Goal: Find specific page/section: Find specific page/section

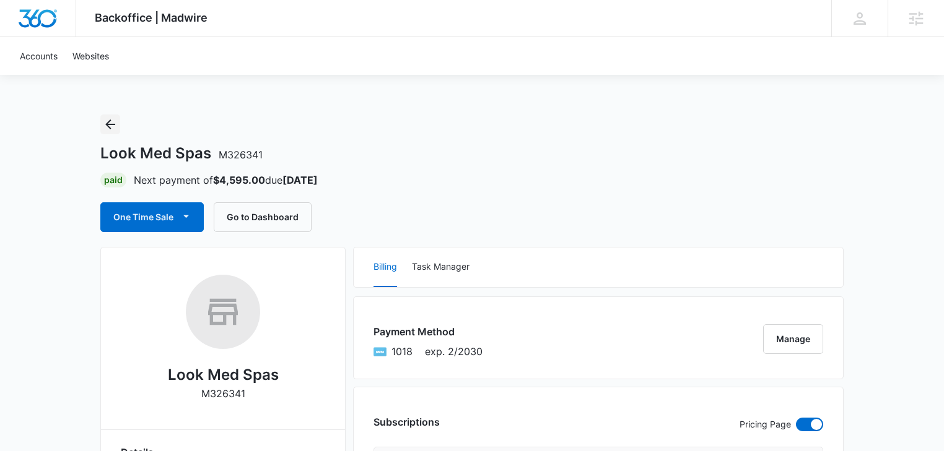
click at [116, 128] on icon "Back" at bounding box center [110, 124] width 15 height 15
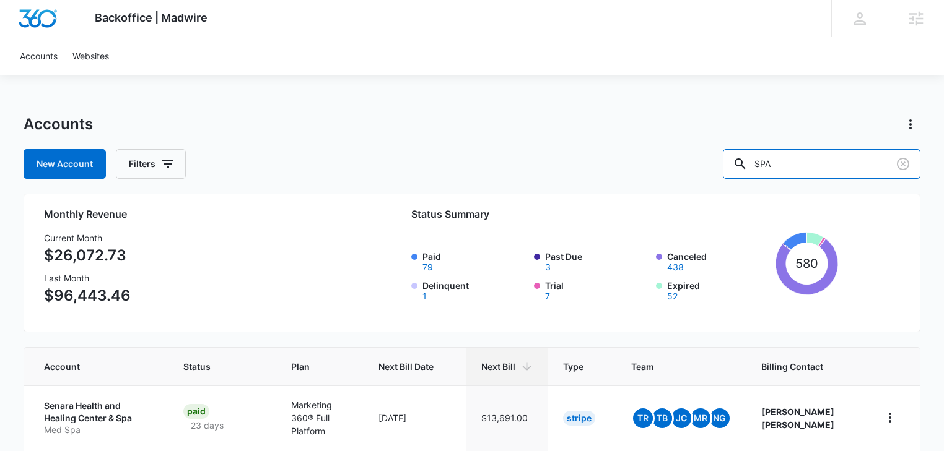
drag, startPoint x: 809, startPoint y: 162, endPoint x: 701, endPoint y: 158, distance: 107.8
click at [701, 158] on div "New Account Filters SPA" at bounding box center [472, 164] width 896 height 30
type input "IV"
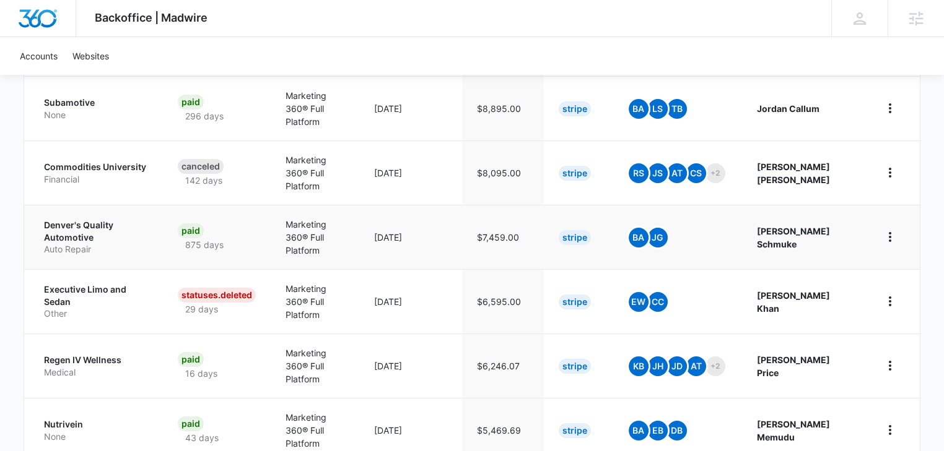
scroll to position [396, 0]
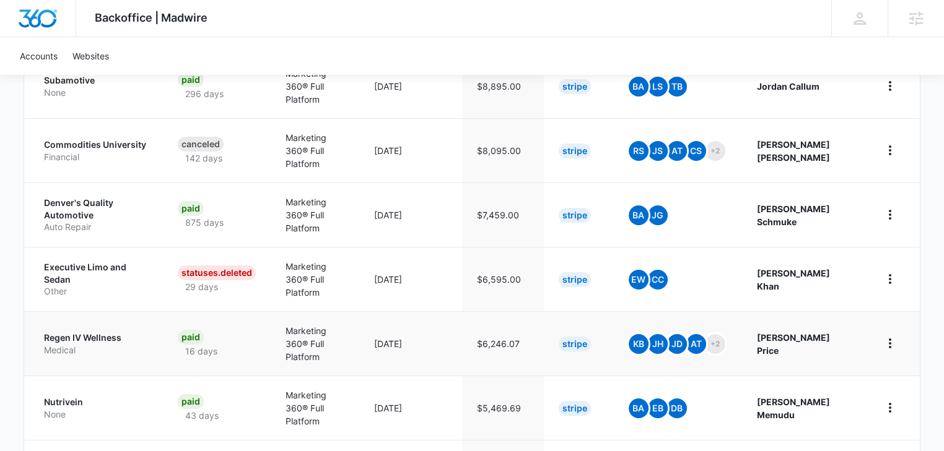
click at [97, 344] on p "Medical" at bounding box center [96, 350] width 104 height 12
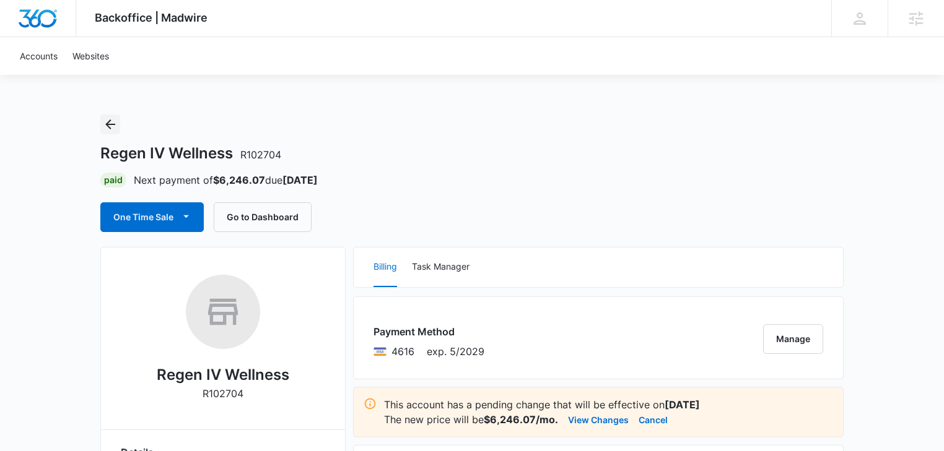
click at [111, 124] on icon "Back" at bounding box center [110, 124] width 10 height 10
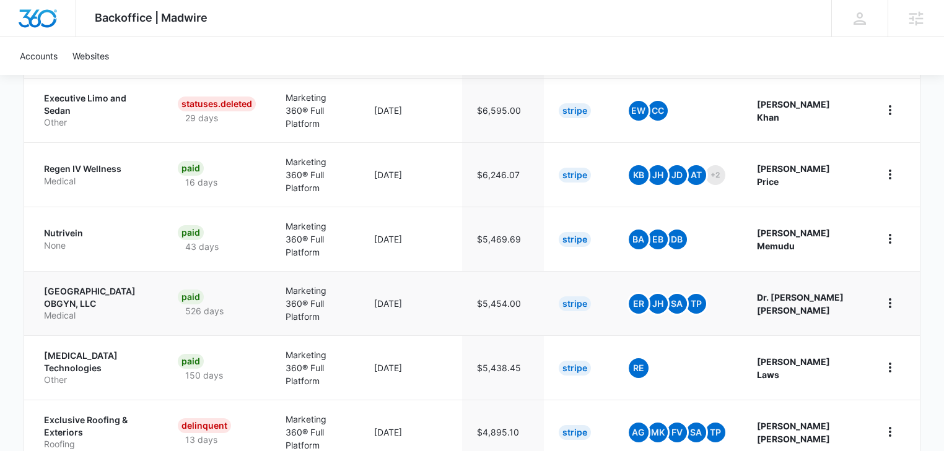
scroll to position [585, 0]
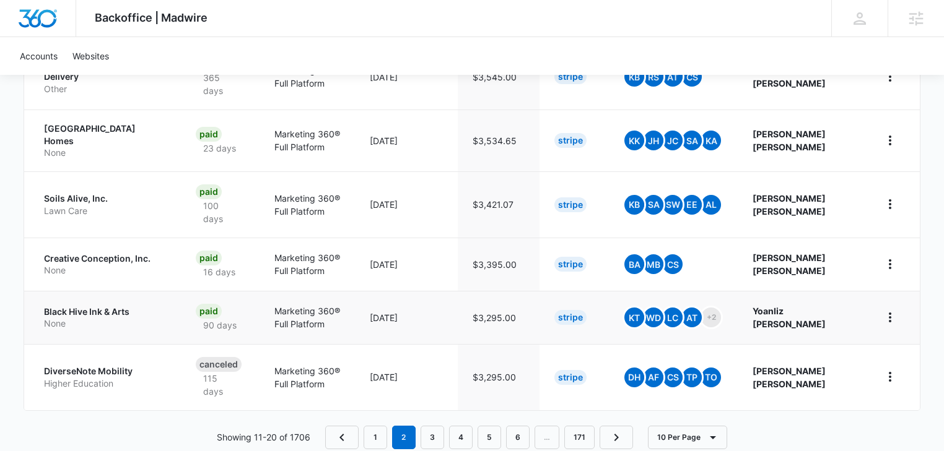
scroll to position [612, 0]
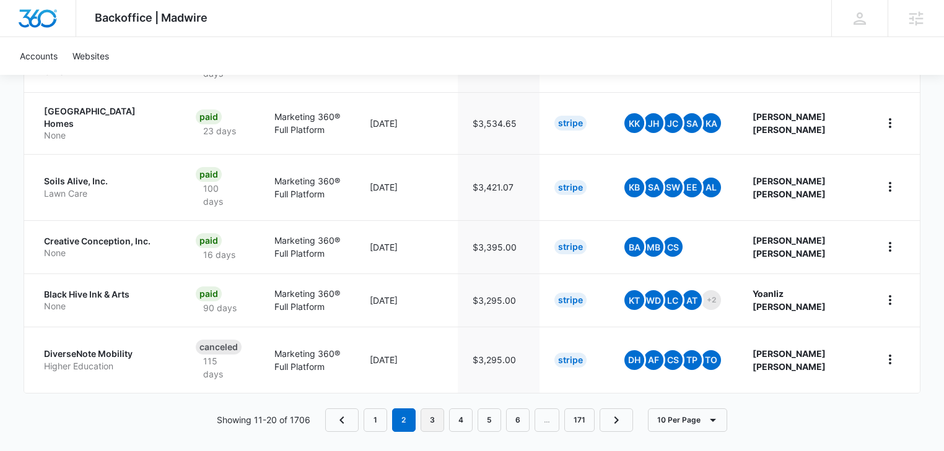
click at [435, 409] on link "3" at bounding box center [432, 421] width 24 height 24
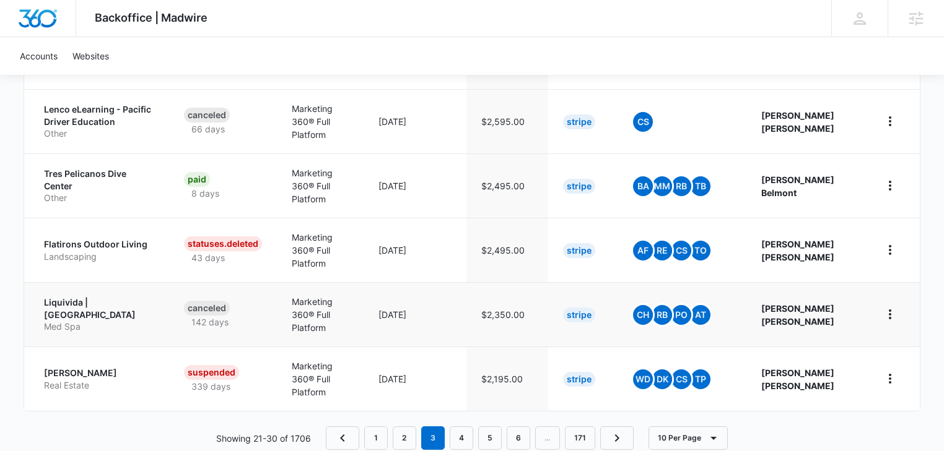
scroll to position [645, 0]
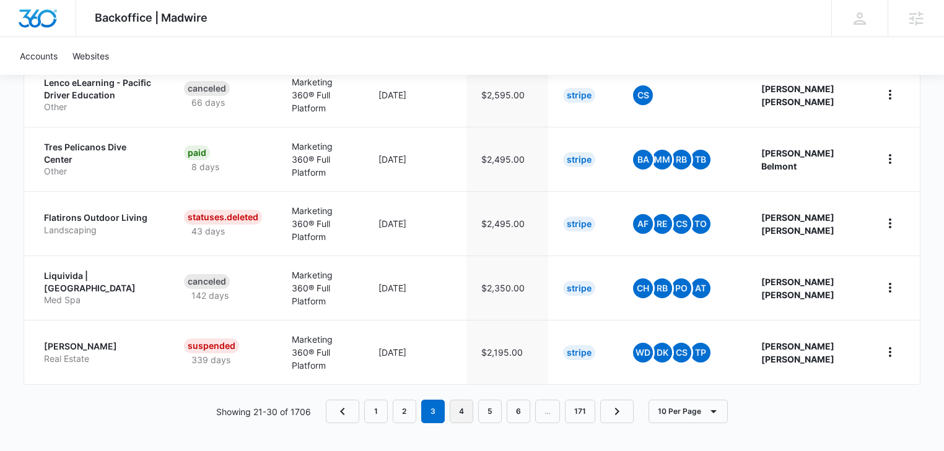
click at [467, 412] on link "4" at bounding box center [461, 412] width 24 height 24
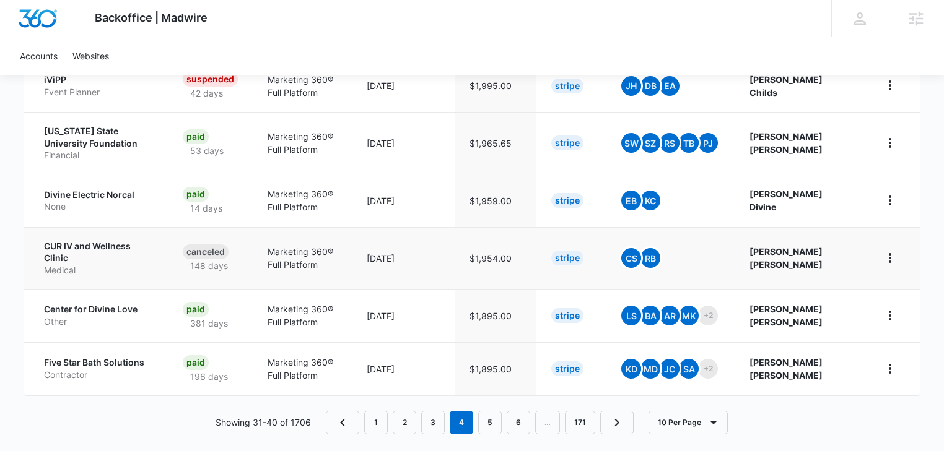
scroll to position [542, 0]
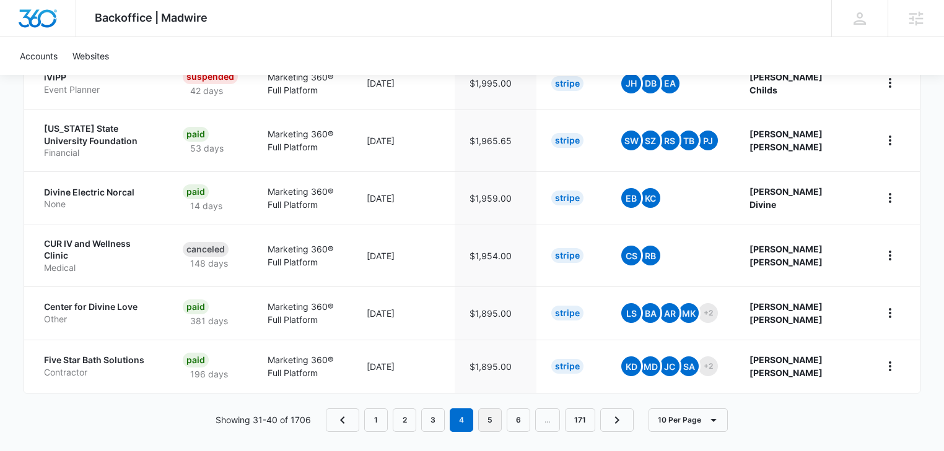
click at [484, 415] on link "5" at bounding box center [490, 421] width 24 height 24
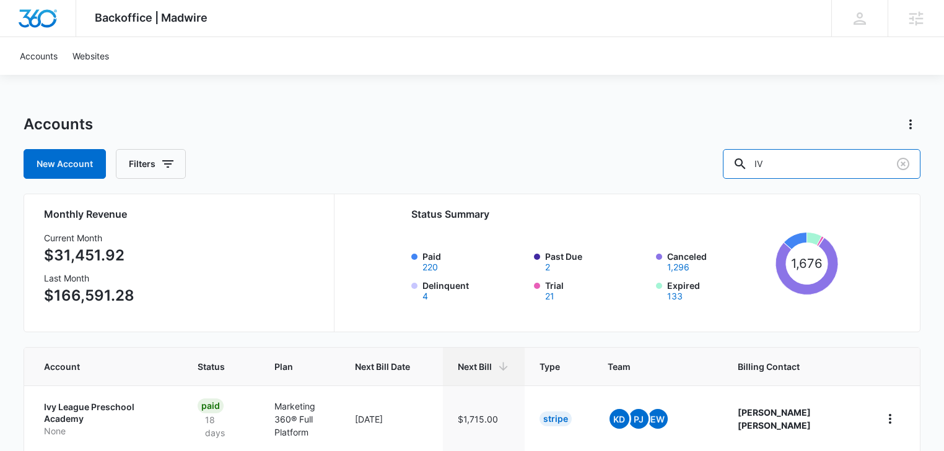
drag, startPoint x: 785, startPoint y: 167, endPoint x: 728, endPoint y: 167, distance: 57.0
click at [728, 167] on div "New Account Filters IV" at bounding box center [472, 164] width 896 height 30
type input "drip"
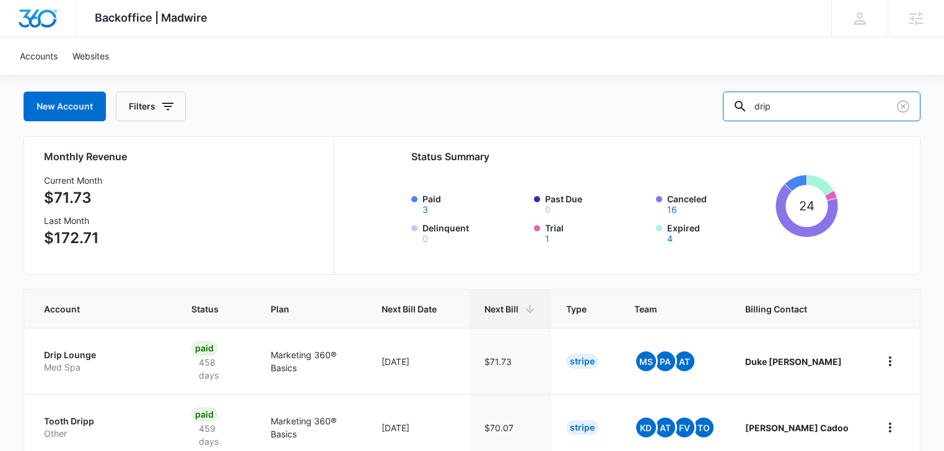
scroll to position [132, 0]
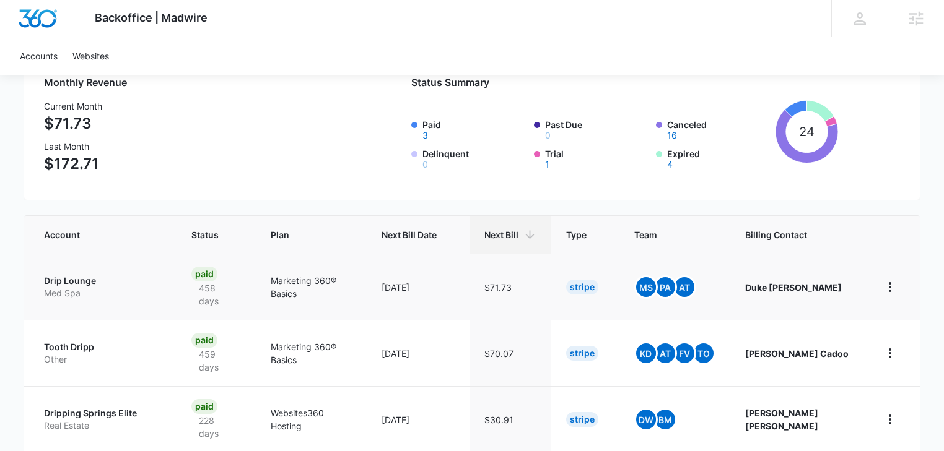
click at [69, 287] on p "Med Spa" at bounding box center [103, 293] width 118 height 12
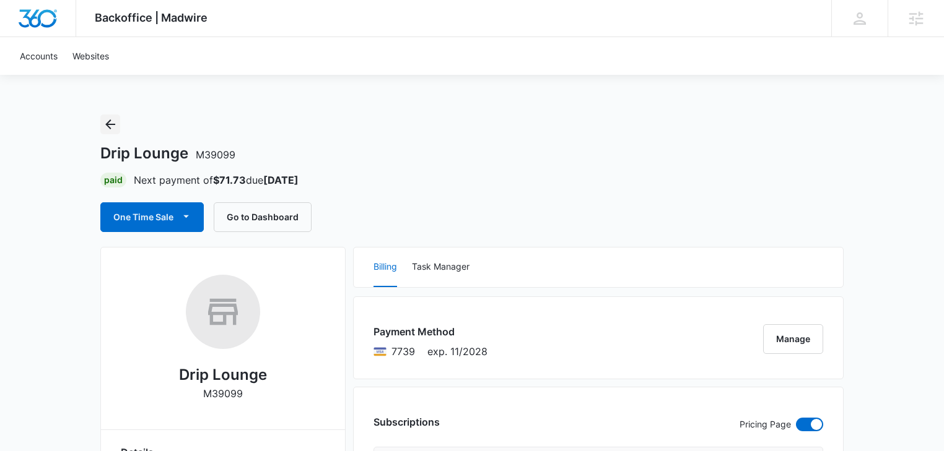
click at [111, 129] on icon "Back" at bounding box center [110, 124] width 15 height 15
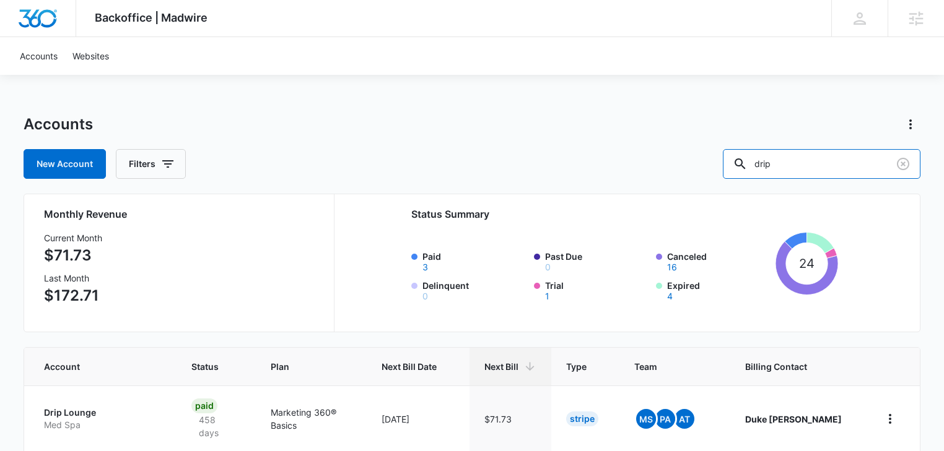
drag, startPoint x: 815, startPoint y: 167, endPoint x: 682, endPoint y: 165, distance: 133.1
click at [682, 165] on div "New Account Filters drip" at bounding box center [472, 164] width 896 height 30
type input "well"
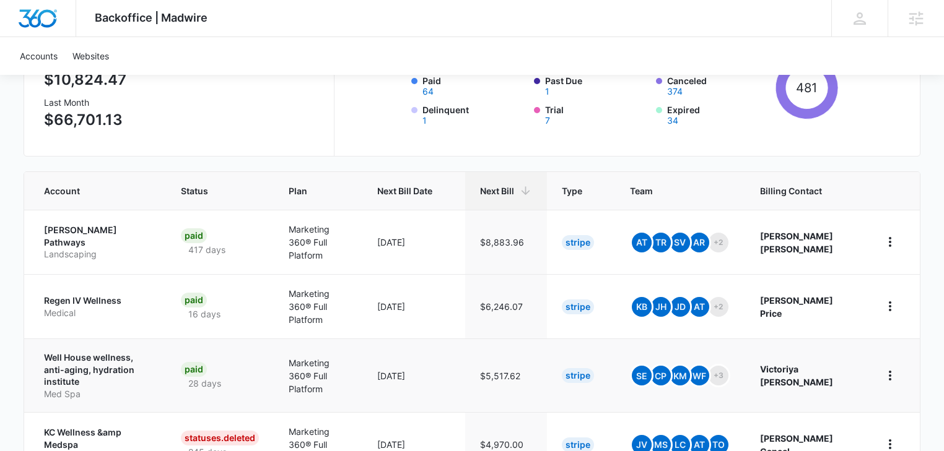
scroll to position [198, 0]
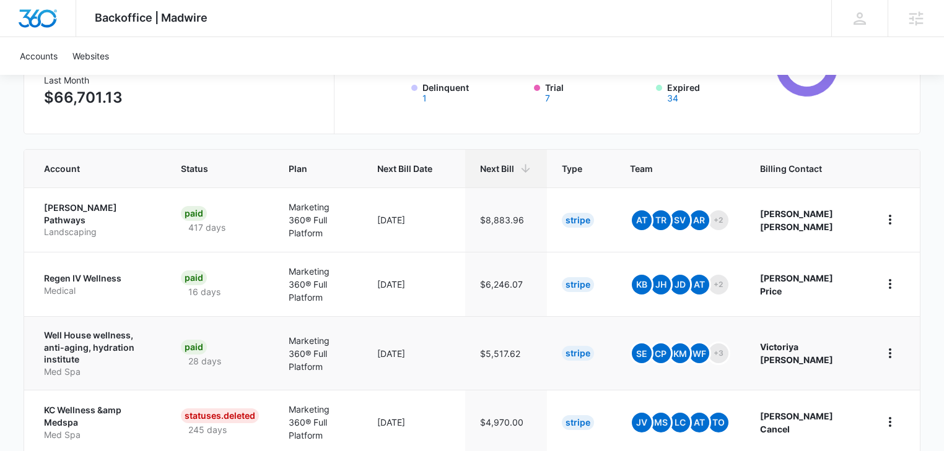
click at [93, 329] on p "Well House wellness, anti-aging, hydration institute" at bounding box center [97, 347] width 107 height 37
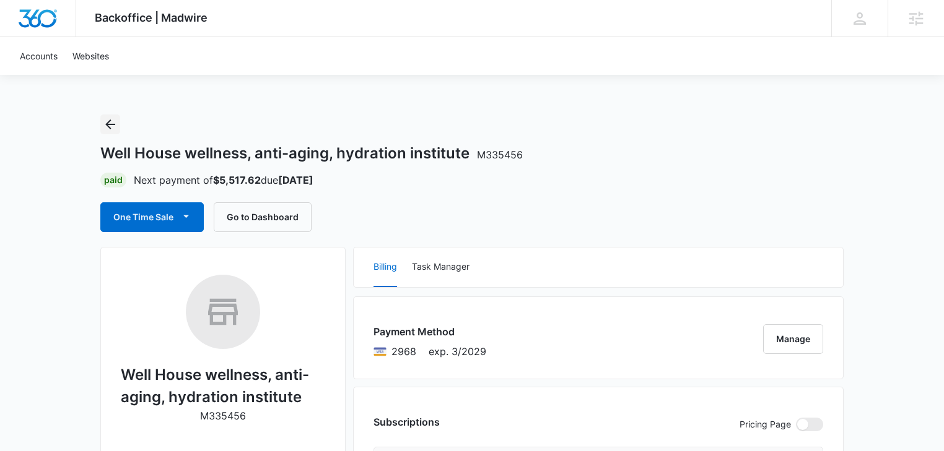
click at [118, 120] on button "Back" at bounding box center [110, 125] width 20 height 20
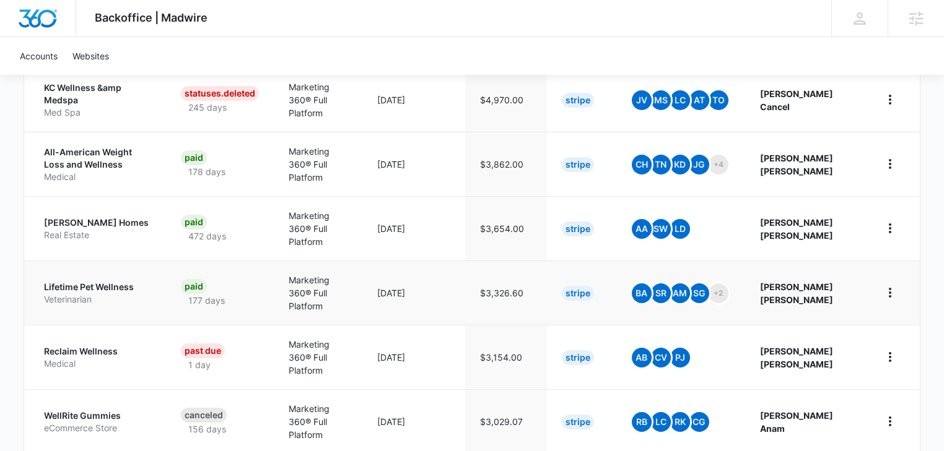
scroll to position [528, 0]
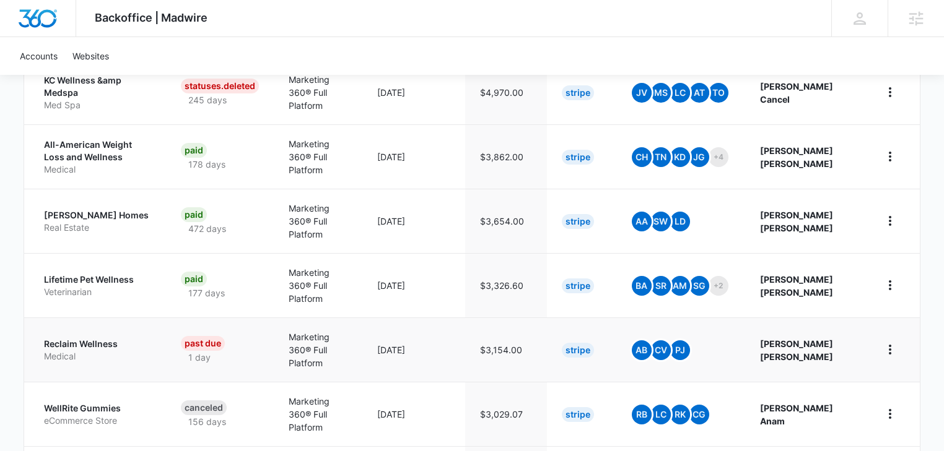
click at [82, 350] on p "Medical" at bounding box center [97, 356] width 107 height 12
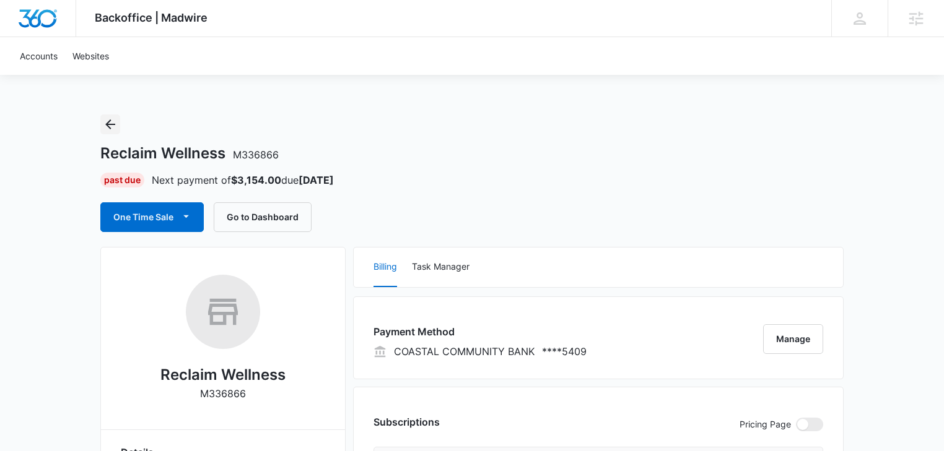
click at [110, 123] on icon "Back" at bounding box center [110, 124] width 15 height 15
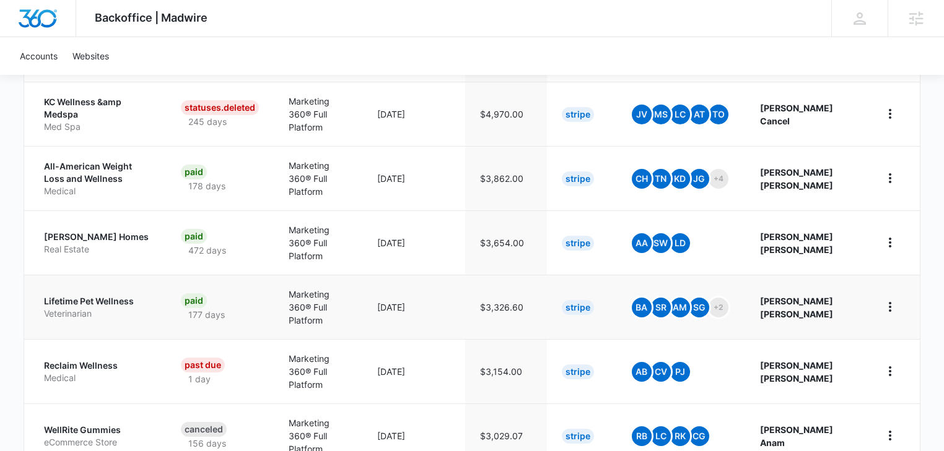
scroll to position [528, 0]
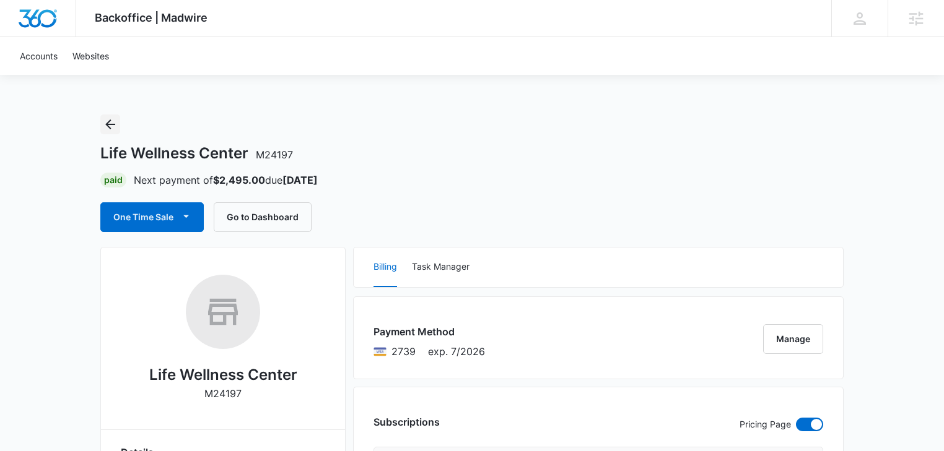
click at [110, 124] on icon "Back" at bounding box center [110, 124] width 10 height 10
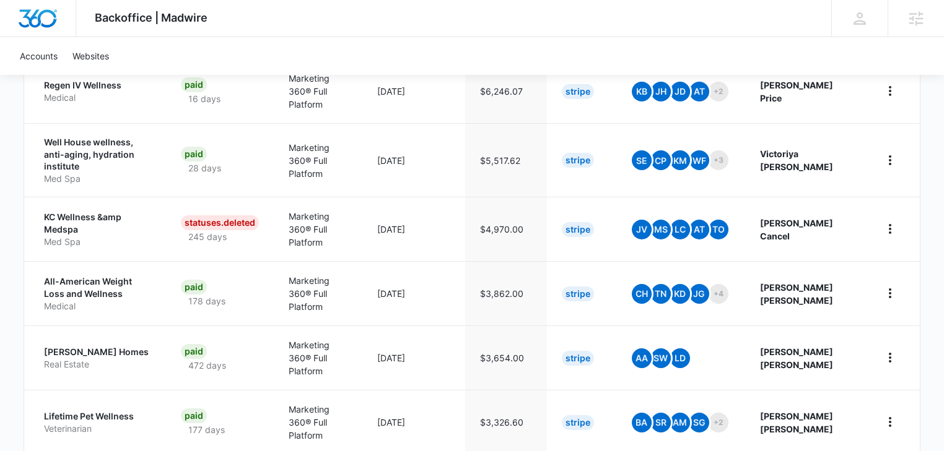
scroll to position [528, 0]
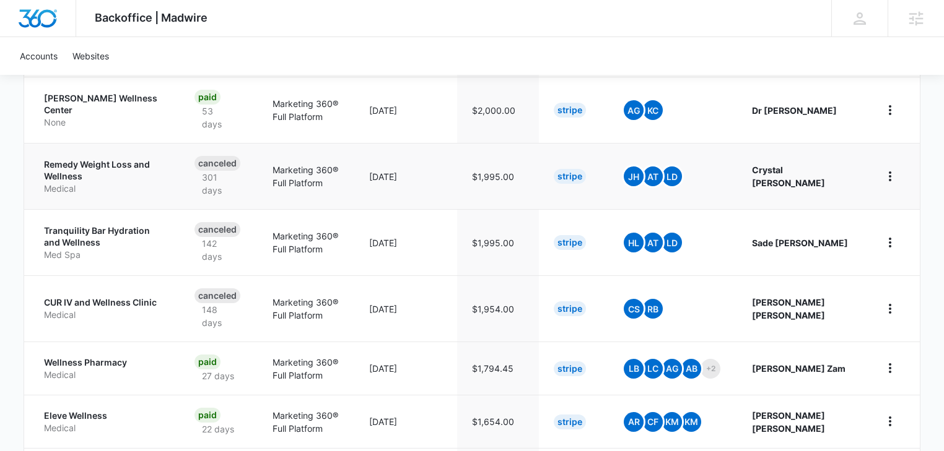
scroll to position [528, 0]
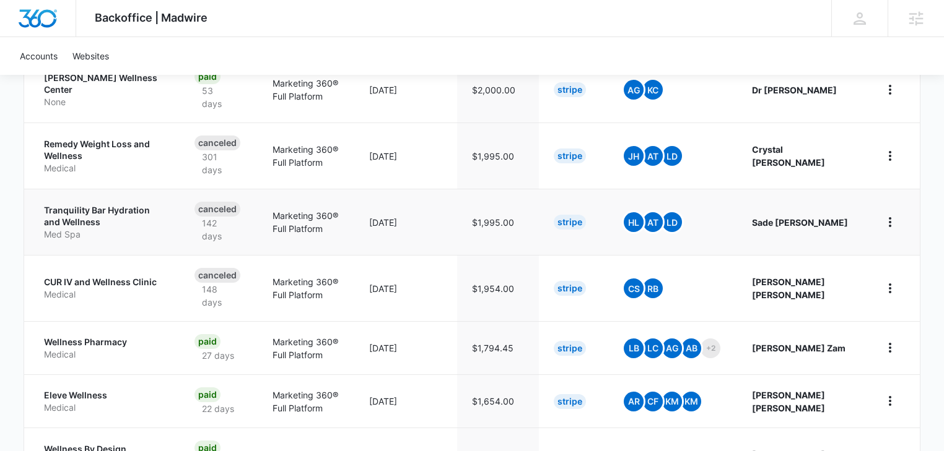
click at [91, 228] on p "Med Spa" at bounding box center [104, 234] width 121 height 12
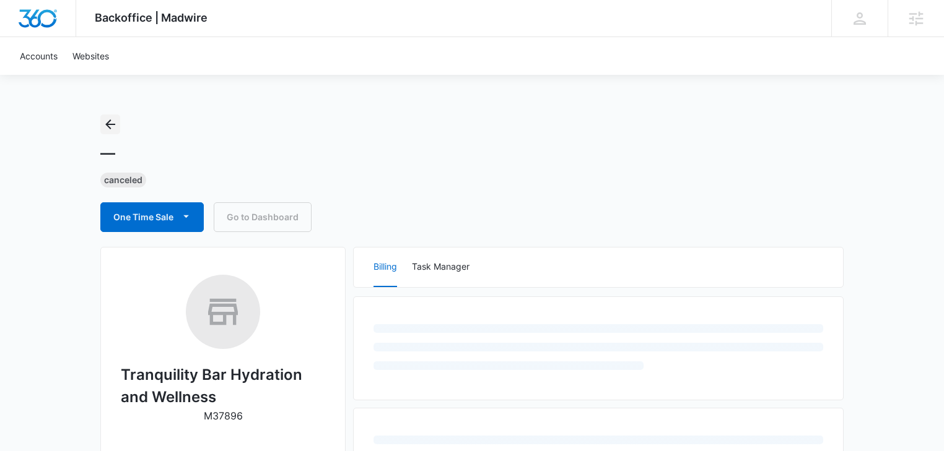
click at [109, 121] on icon "Back" at bounding box center [110, 124] width 10 height 10
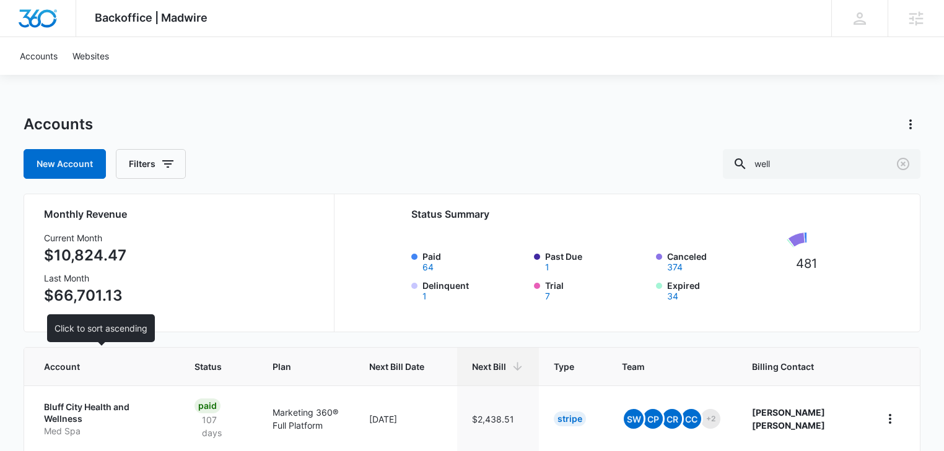
scroll to position [264, 0]
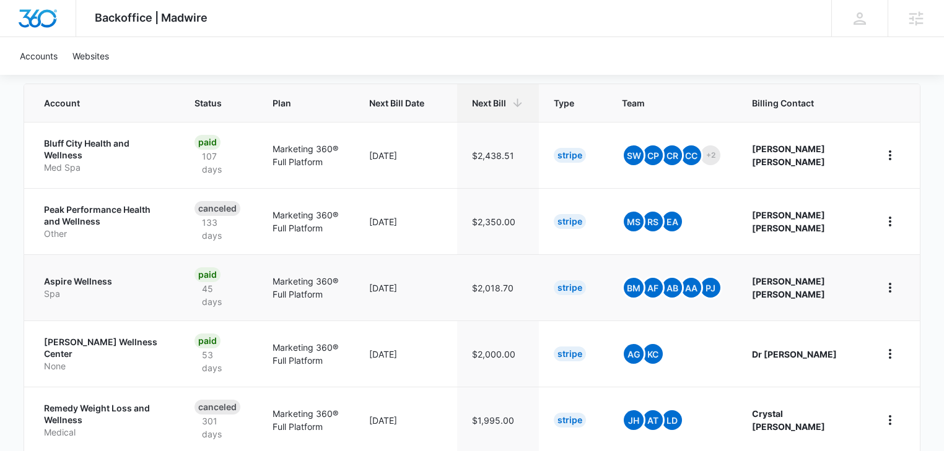
click at [82, 279] on p "Aspire Wellness" at bounding box center [104, 282] width 121 height 12
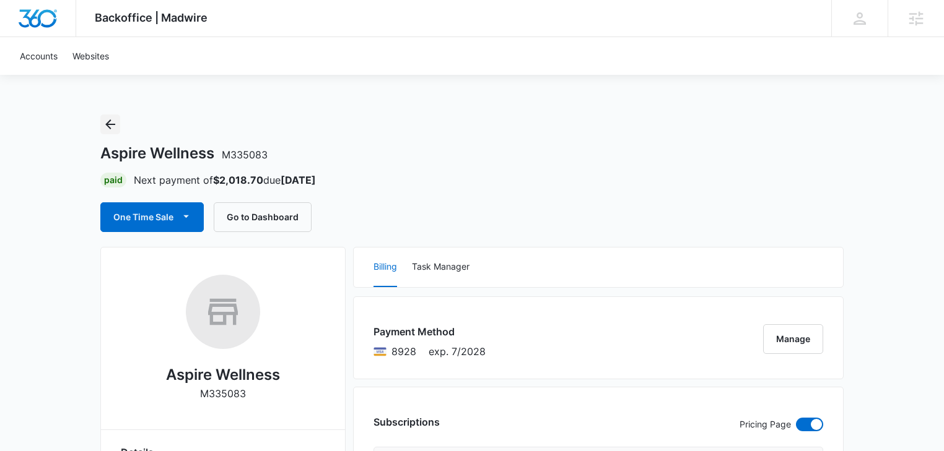
click at [114, 129] on icon "Back" at bounding box center [110, 124] width 15 height 15
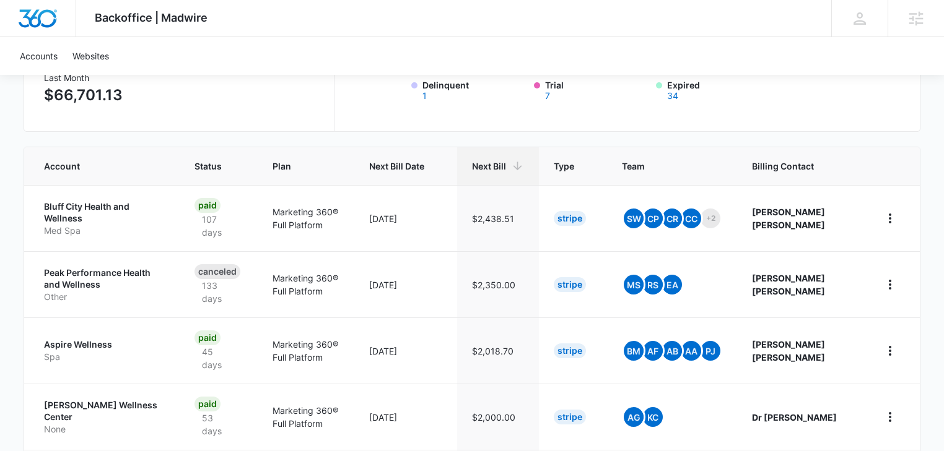
scroll to position [330, 0]
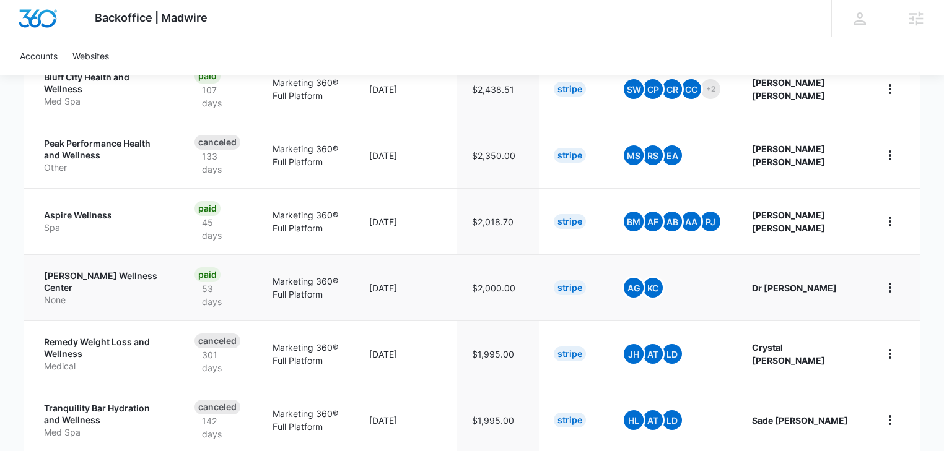
click at [84, 270] on p "[PERSON_NAME] Wellness Center" at bounding box center [104, 282] width 121 height 24
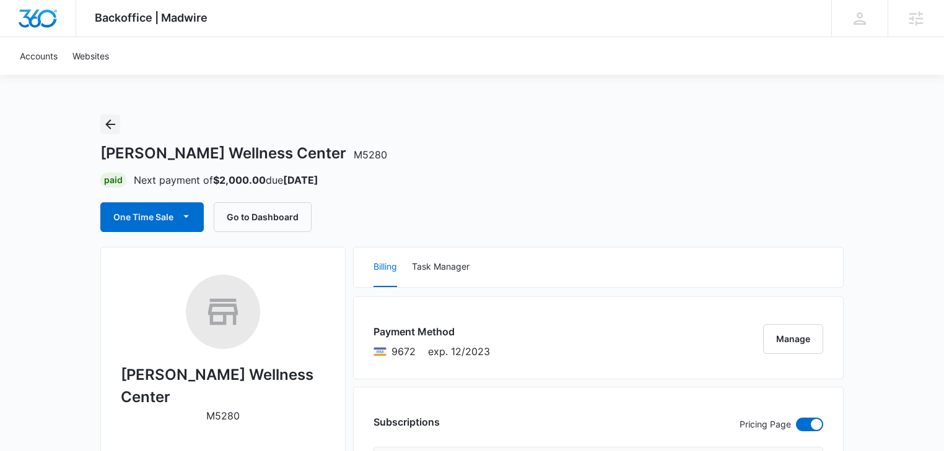
click at [111, 123] on icon "Back" at bounding box center [110, 124] width 15 height 15
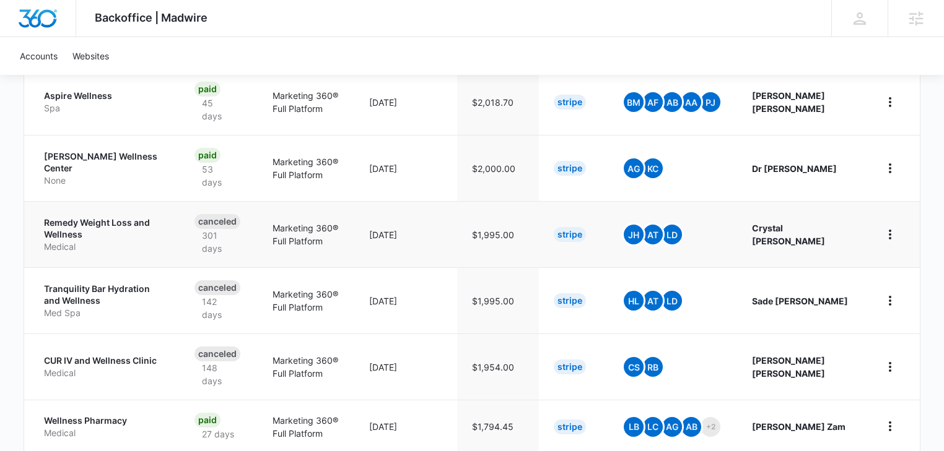
scroll to position [462, 0]
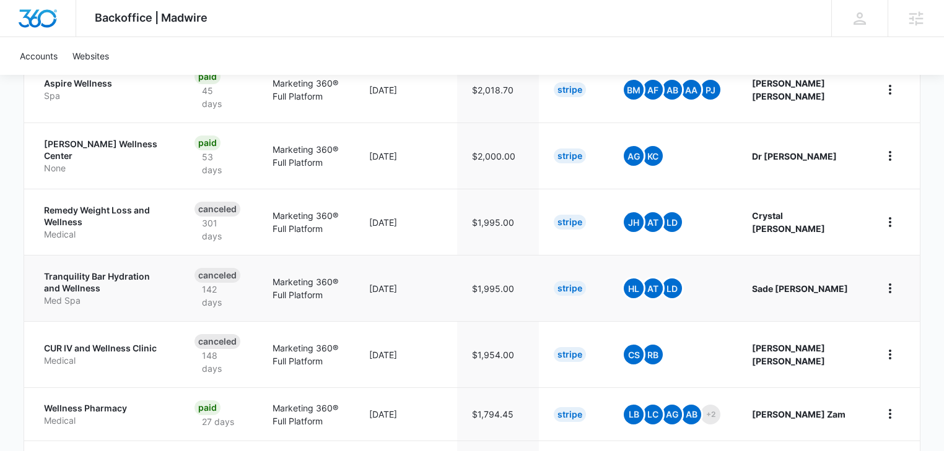
click at [87, 271] on p "Tranquility Bar Hydration and Wellness" at bounding box center [104, 283] width 121 height 24
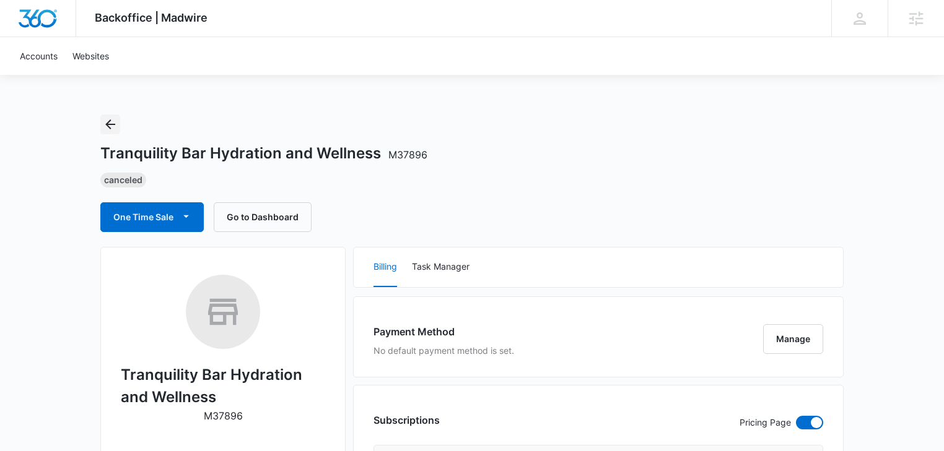
click at [109, 128] on icon "Back" at bounding box center [110, 124] width 10 height 10
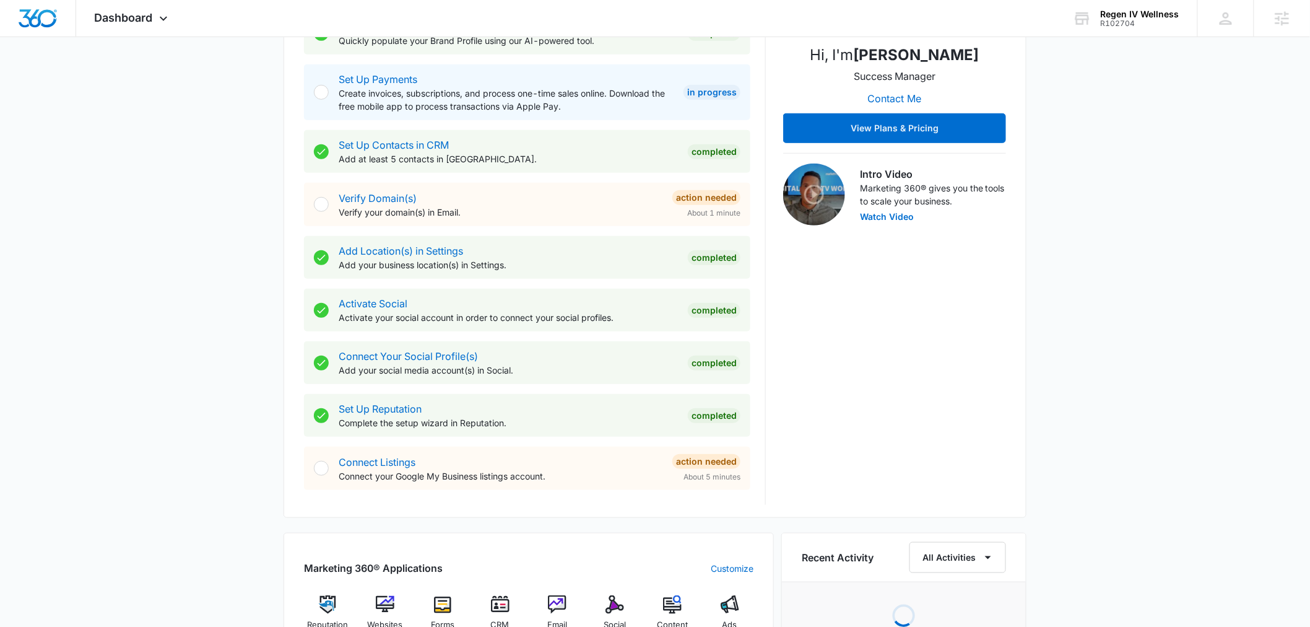
scroll to position [734, 0]
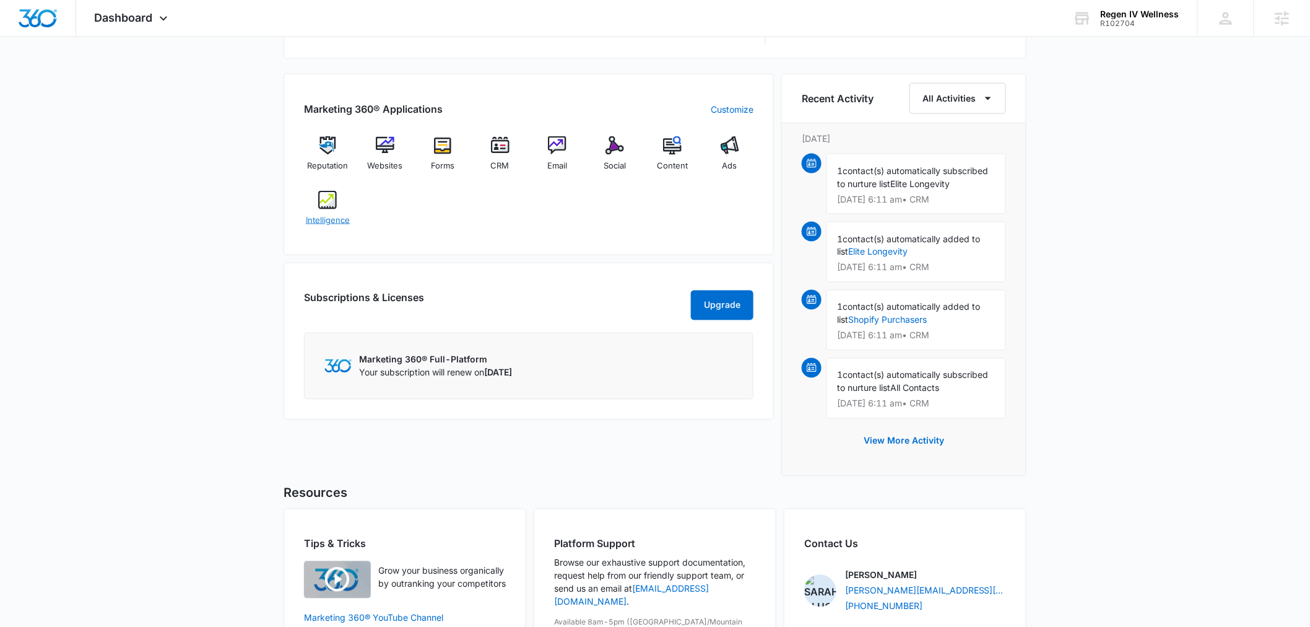
click at [329, 221] on span "Intelligence" at bounding box center [328, 220] width 44 height 12
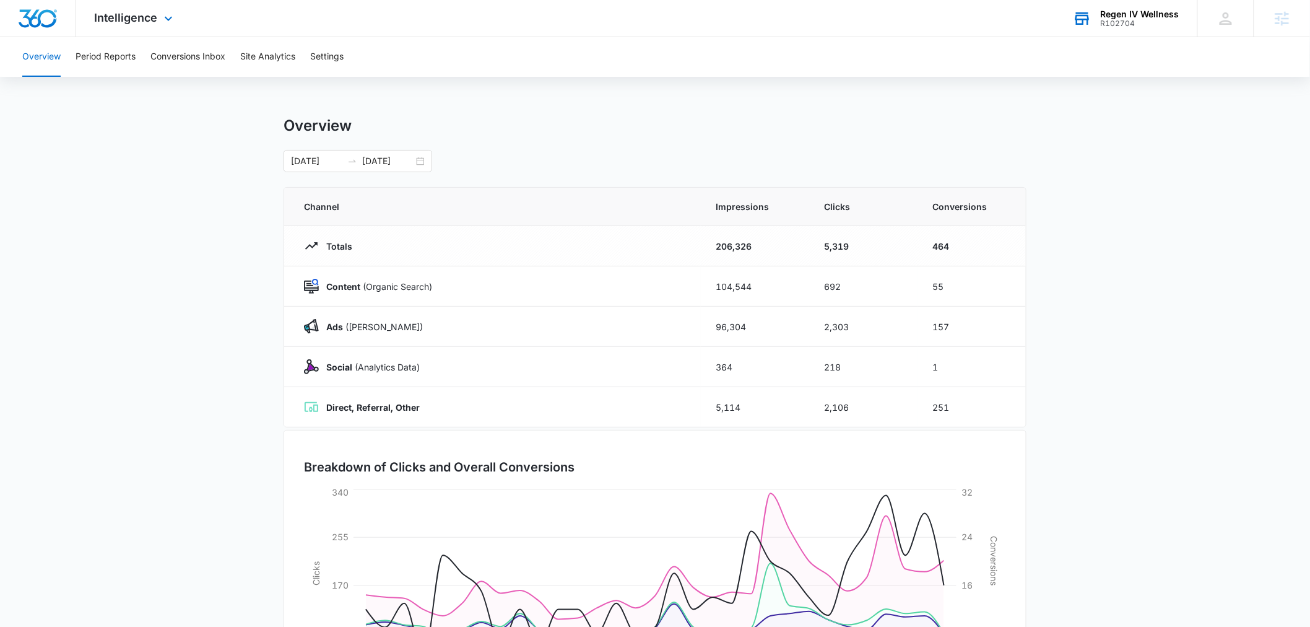
click at [1115, 20] on div "R102704" at bounding box center [1140, 23] width 79 height 9
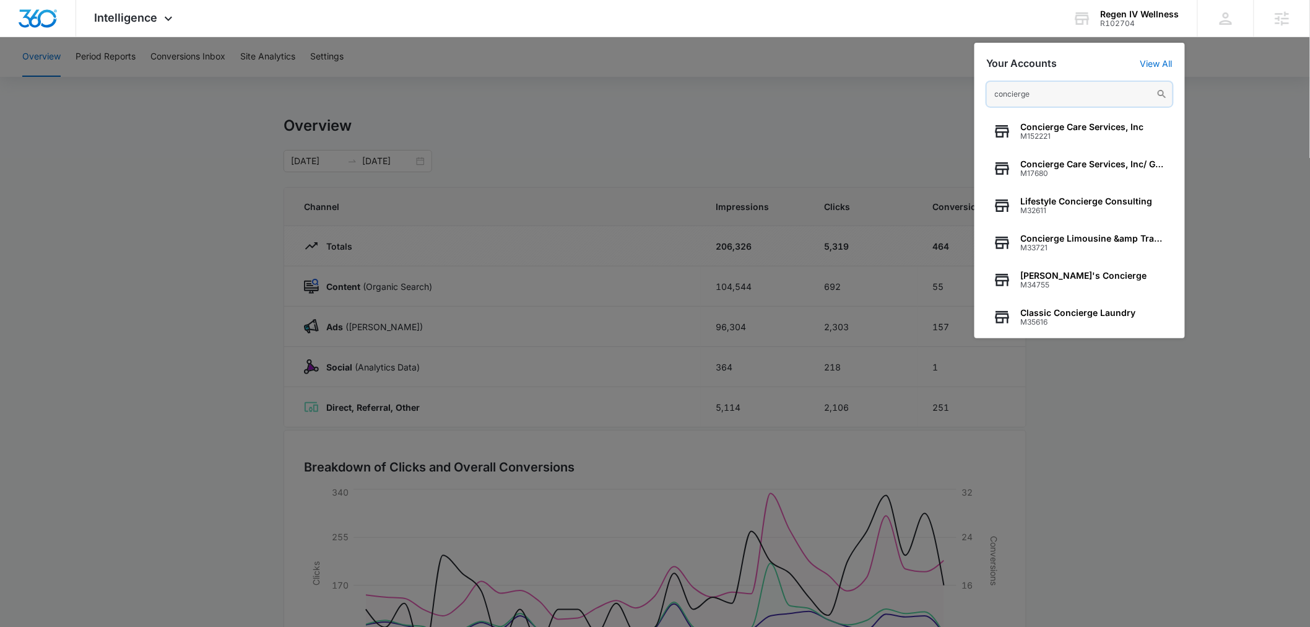
drag, startPoint x: 1050, startPoint y: 98, endPoint x: 917, endPoint y: 89, distance: 133.4
click at [917, 37] on nav "Intelligence Apps Reputation Websites Forms CRM Email Social Content Ads Intell…" at bounding box center [655, 18] width 1310 height 37
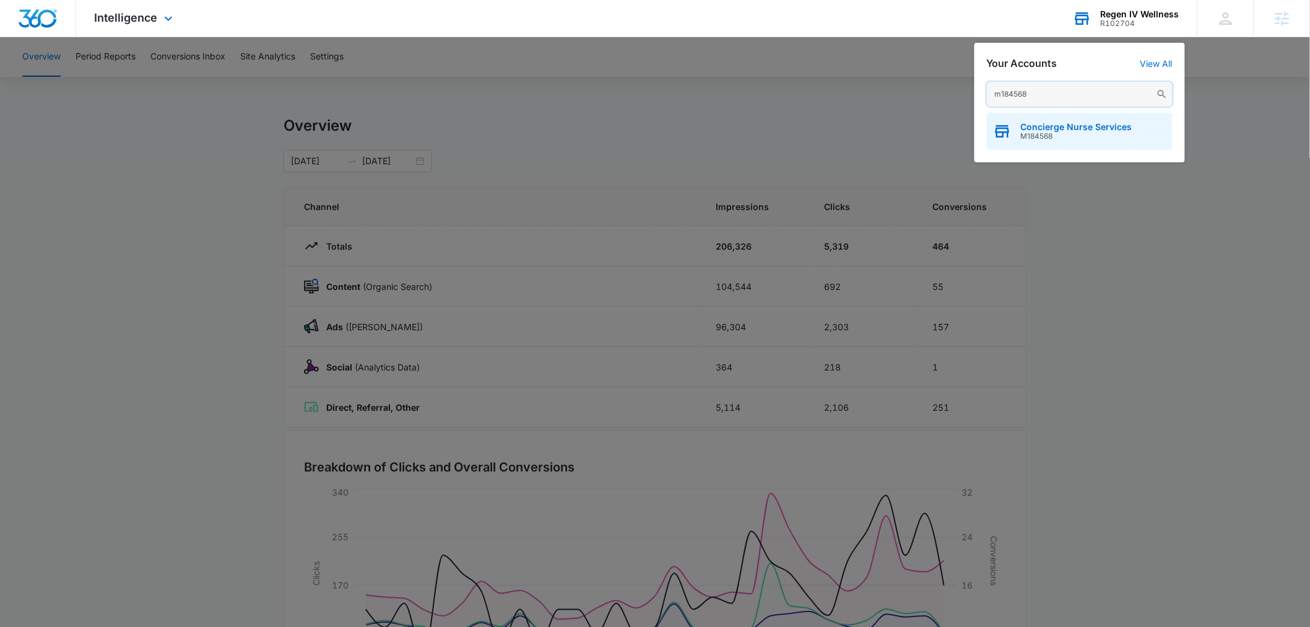
type input "m184568"
click at [1048, 126] on span "Concierge Nurse Services" at bounding box center [1076, 127] width 111 height 10
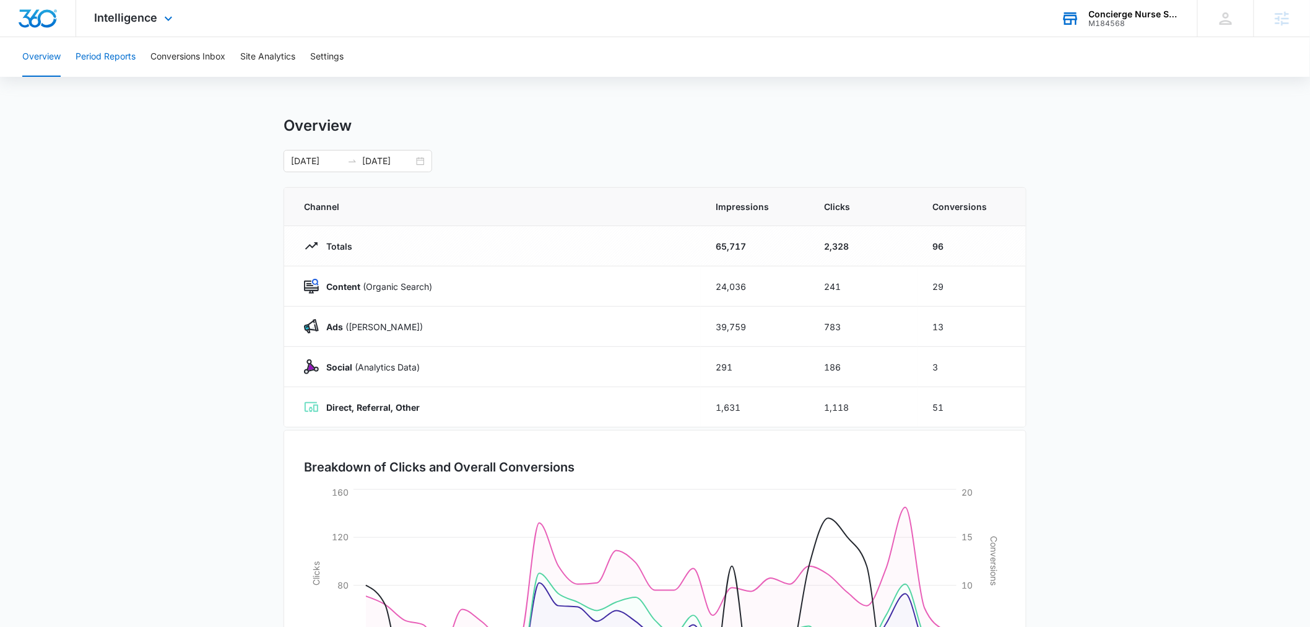
click at [124, 56] on button "Period Reports" at bounding box center [106, 57] width 60 height 40
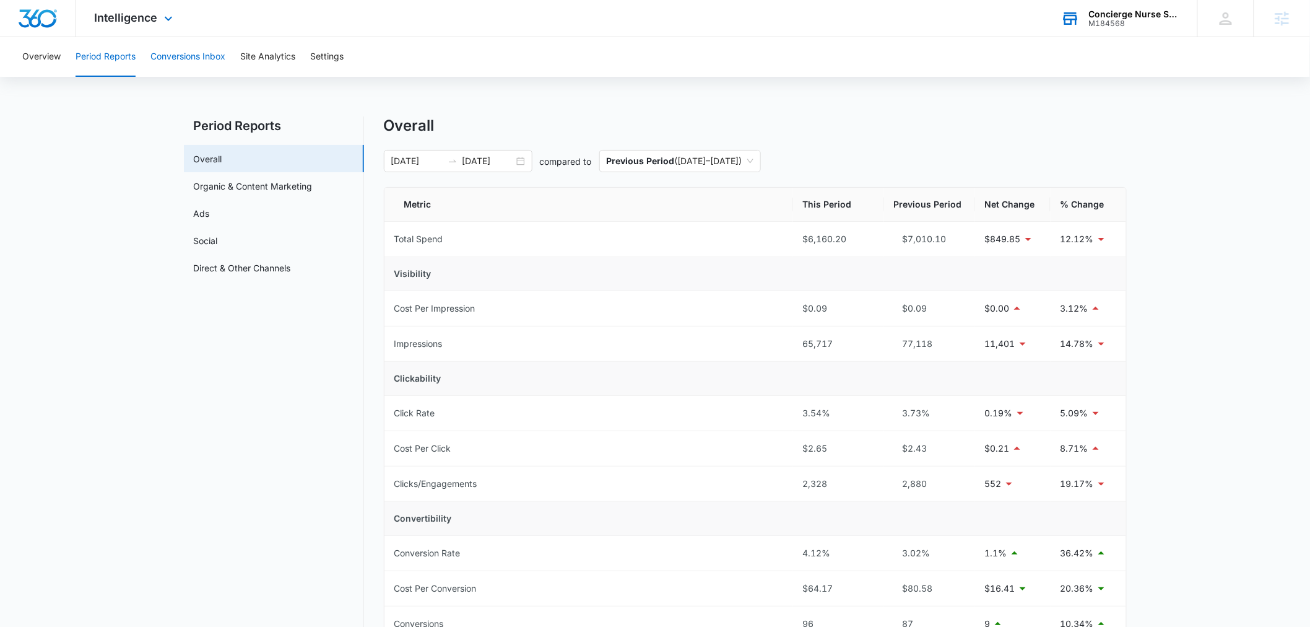
click at [188, 59] on button "Conversions Inbox" at bounding box center [187, 57] width 75 height 40
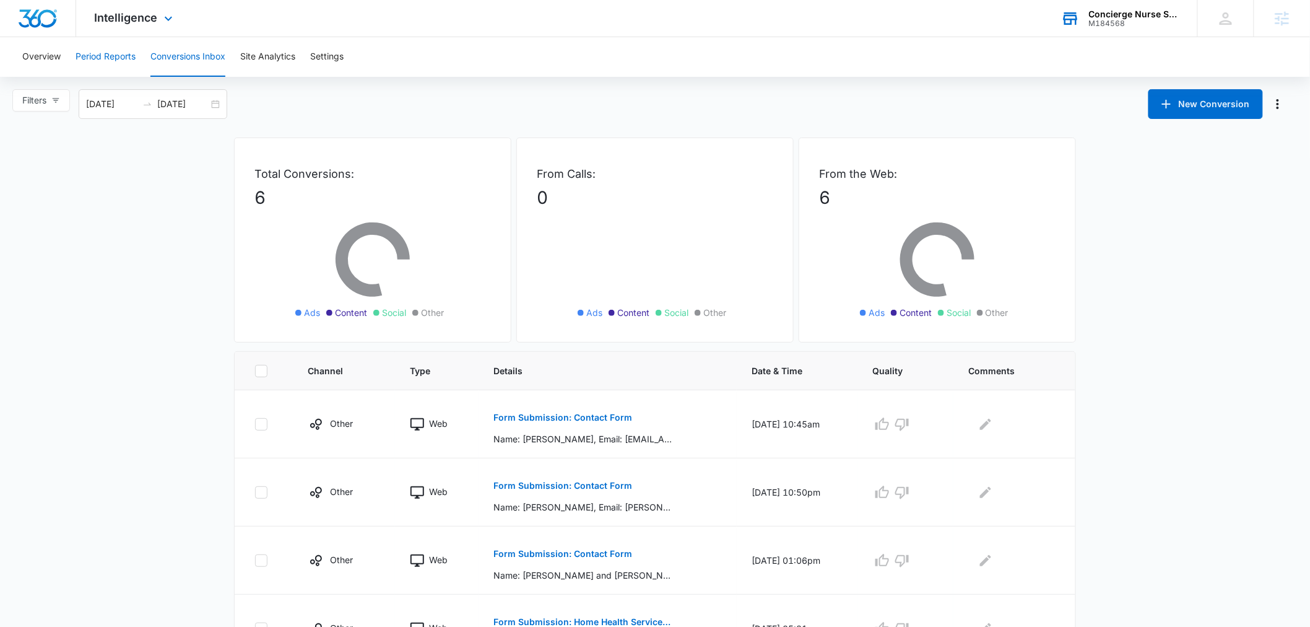
click at [106, 59] on button "Period Reports" at bounding box center [106, 57] width 60 height 40
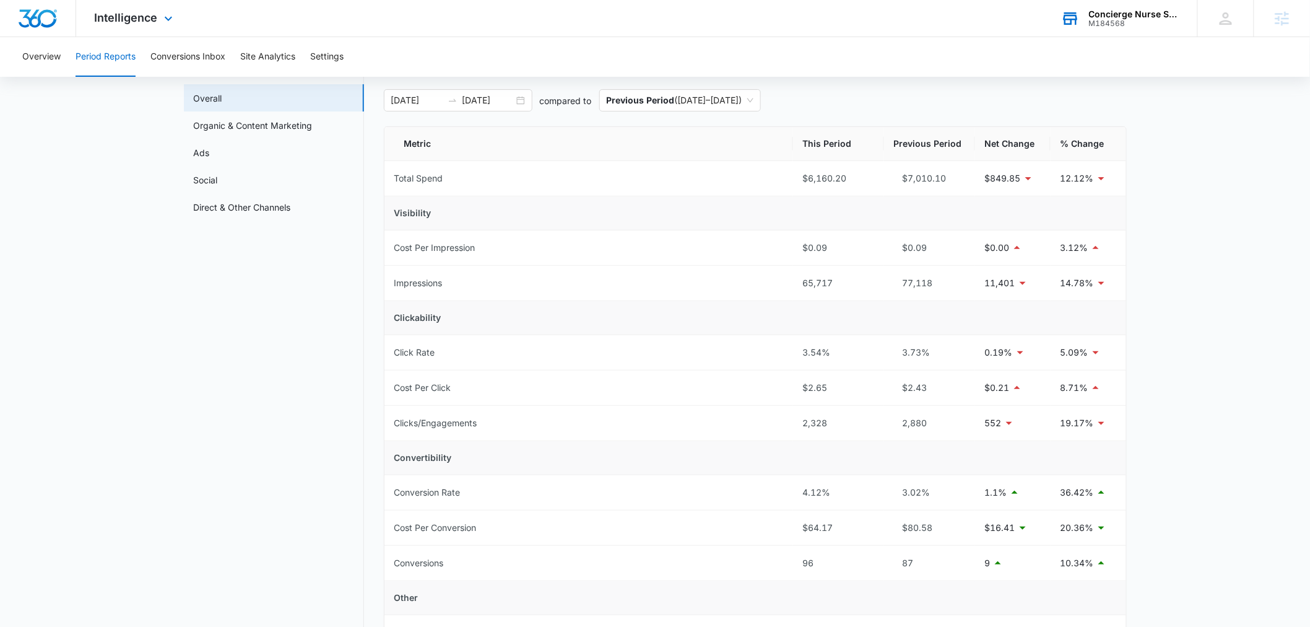
scroll to position [91, 0]
